Goal: Information Seeking & Learning: Check status

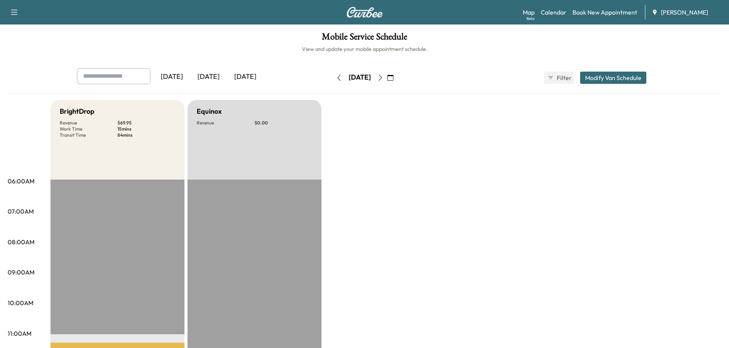
click at [217, 74] on div "[DATE]" at bounding box center [208, 77] width 37 height 18
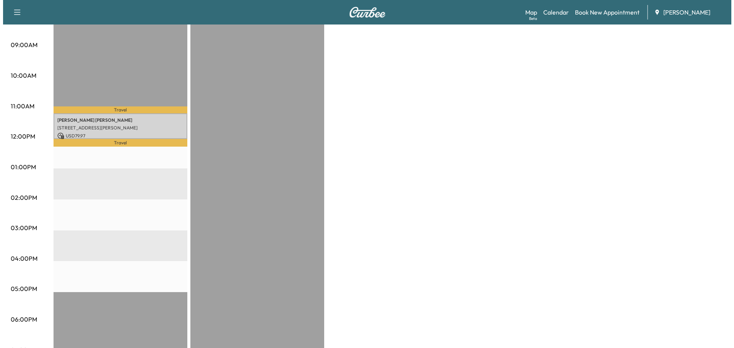
scroll to position [230, 0]
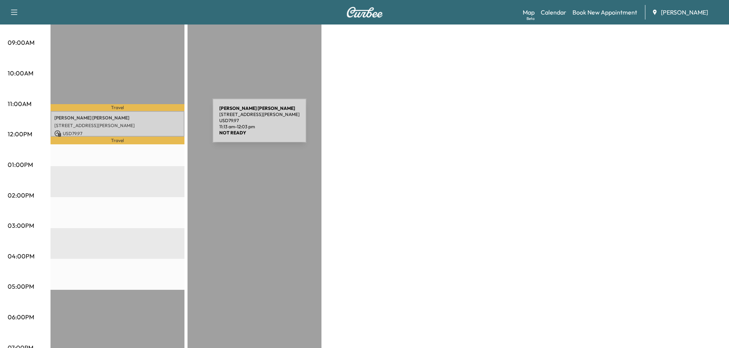
click at [155, 125] on p "[STREET_ADDRESS][PERSON_NAME]" at bounding box center [117, 125] width 126 height 6
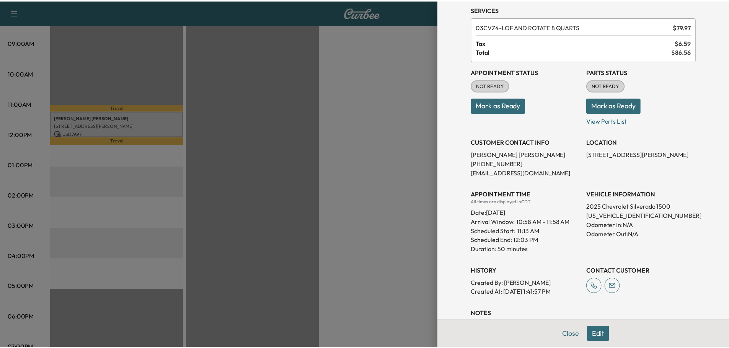
scroll to position [0, 0]
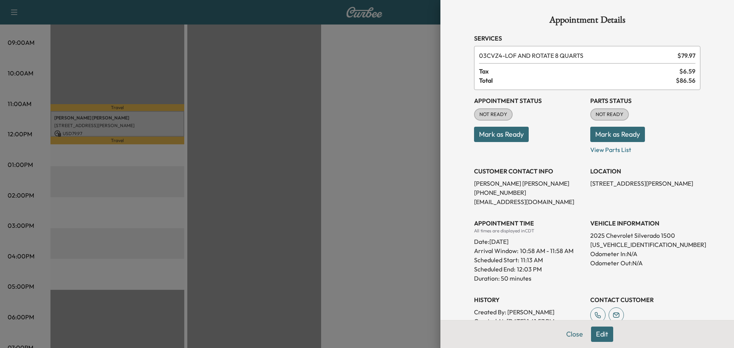
click at [355, 56] on div at bounding box center [367, 174] width 734 height 348
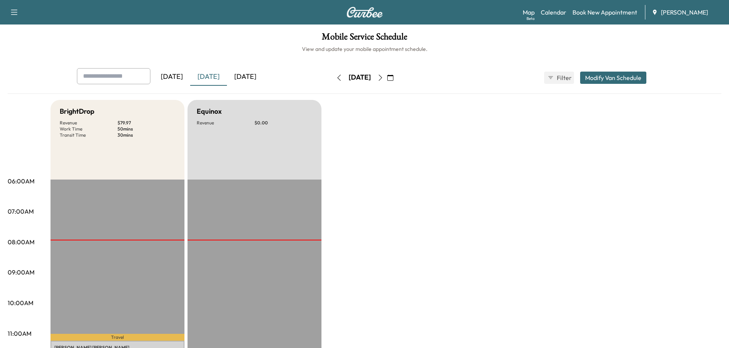
click at [256, 75] on div "[DATE]" at bounding box center [245, 77] width 37 height 18
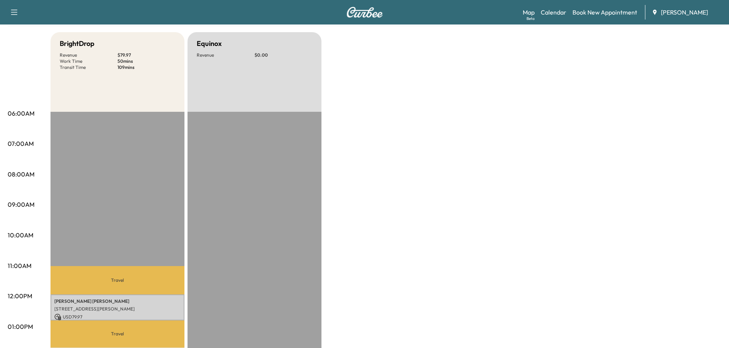
scroll to position [115, 0]
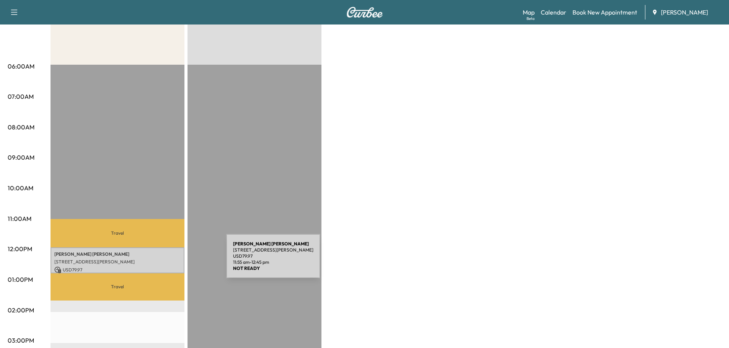
click at [169, 261] on p "[STREET_ADDRESS][PERSON_NAME]" at bounding box center [117, 262] width 126 height 6
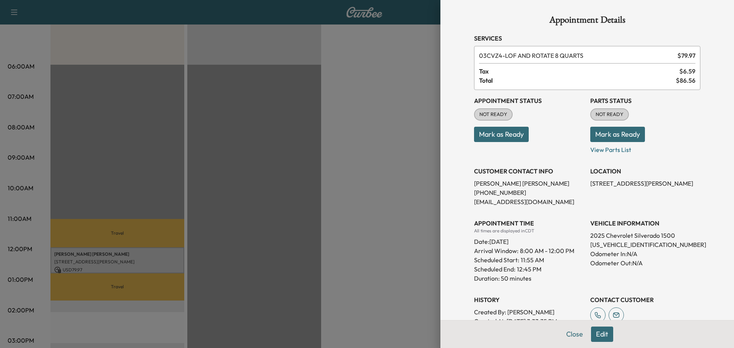
click at [625, 244] on p "[US_VEHICLE_IDENTIFICATION_NUMBER]" at bounding box center [646, 244] width 110 height 9
copy p "[US_VEHICLE_IDENTIFICATION_NUMBER]"
click at [362, 112] on div at bounding box center [367, 174] width 734 height 348
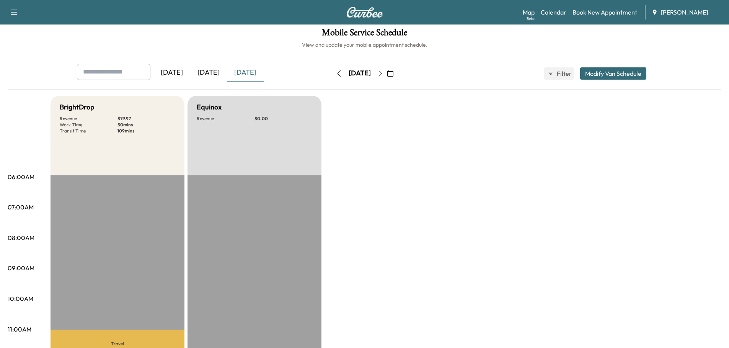
scroll to position [0, 0]
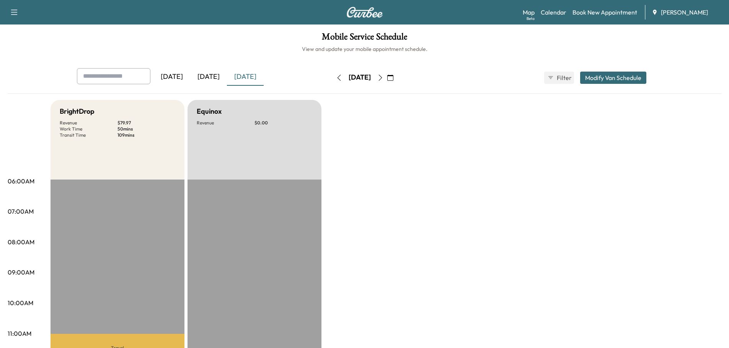
click at [383, 77] on icon "button" at bounding box center [380, 78] width 6 height 6
click at [336, 76] on icon "button" at bounding box center [339, 78] width 6 height 6
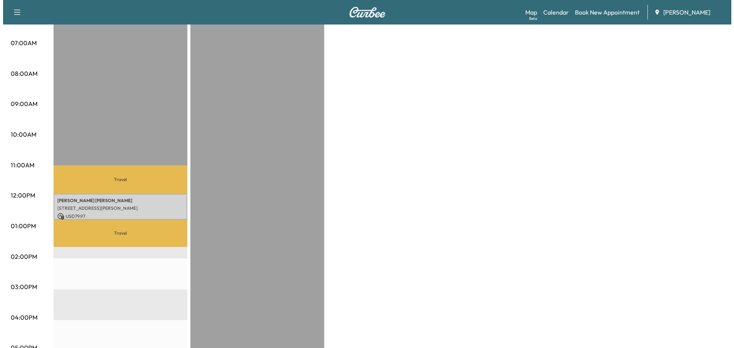
scroll to position [191, 0]
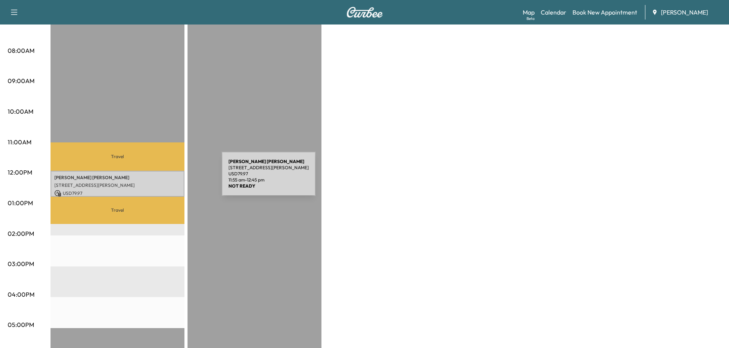
click at [164, 178] on p "[PERSON_NAME]" at bounding box center [117, 177] width 126 height 6
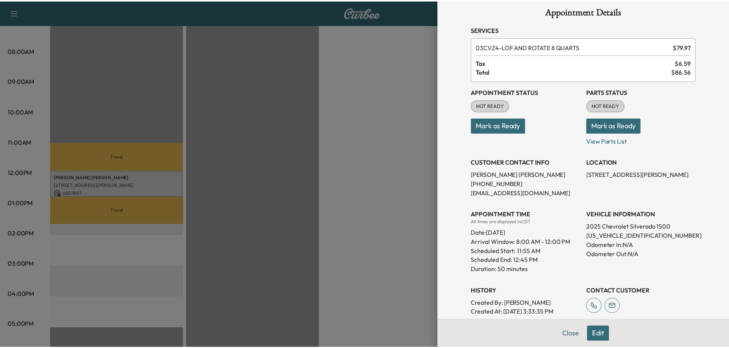
scroll to position [0, 0]
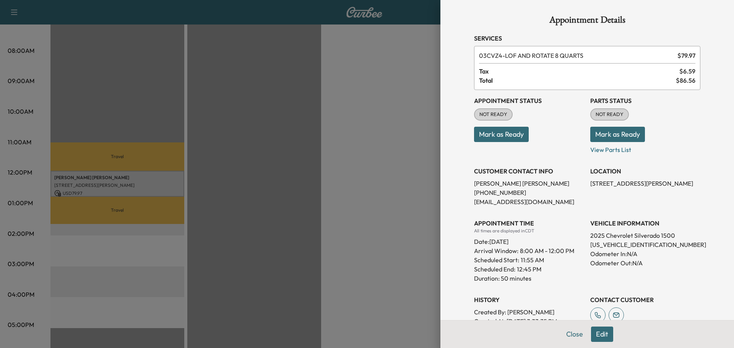
click at [206, 78] on div at bounding box center [367, 174] width 734 height 348
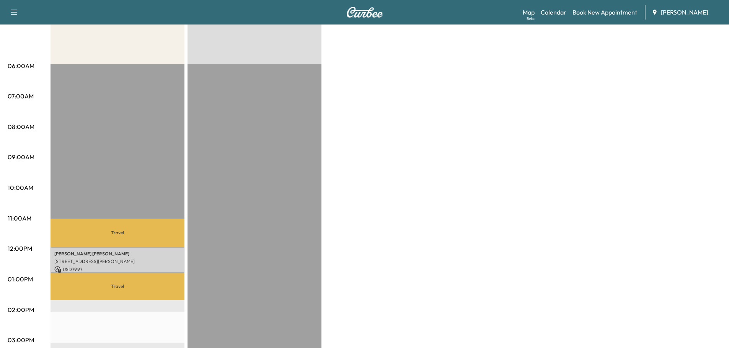
scroll to position [38, 0]
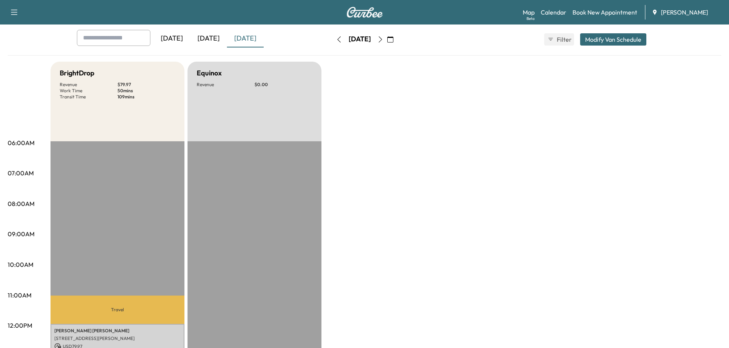
click at [336, 39] on icon "button" at bounding box center [339, 39] width 6 height 6
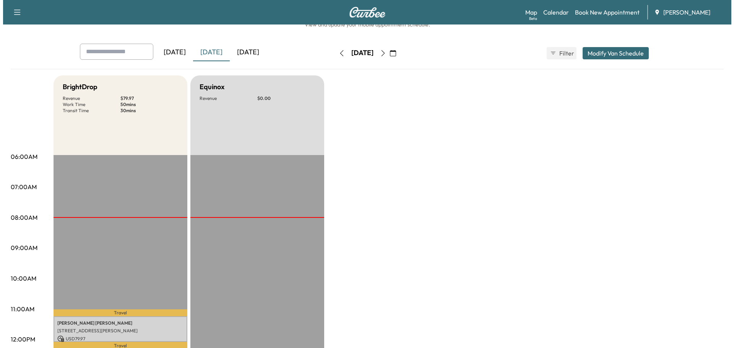
scroll to position [191, 0]
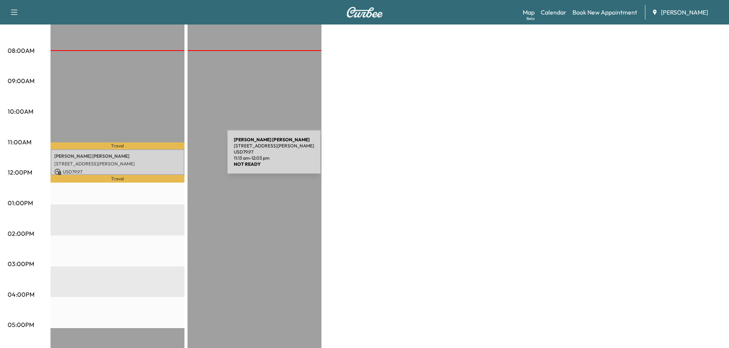
click at [169, 156] on p "[PERSON_NAME]" at bounding box center [117, 156] width 126 height 6
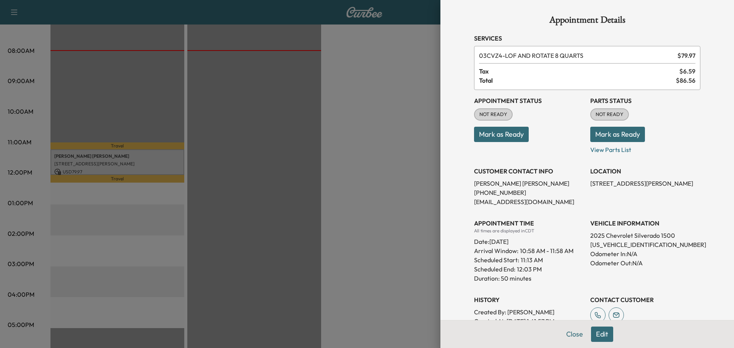
click at [612, 243] on p "[US_VEHICLE_IDENTIFICATION_NUMBER]" at bounding box center [646, 244] width 110 height 9
copy p "[US_VEHICLE_IDENTIFICATION_NUMBER]"
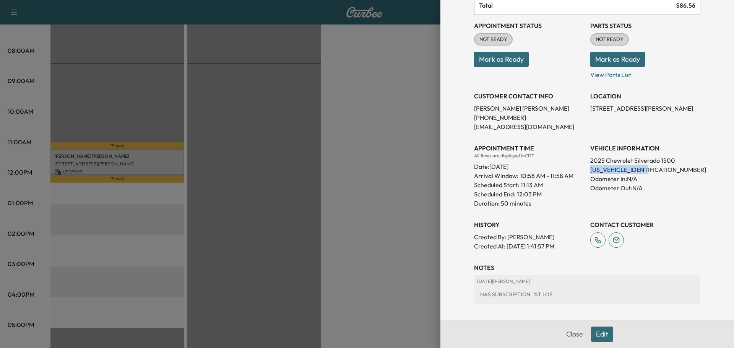
scroll to position [77, 0]
